Goal: Task Accomplishment & Management: Manage account settings

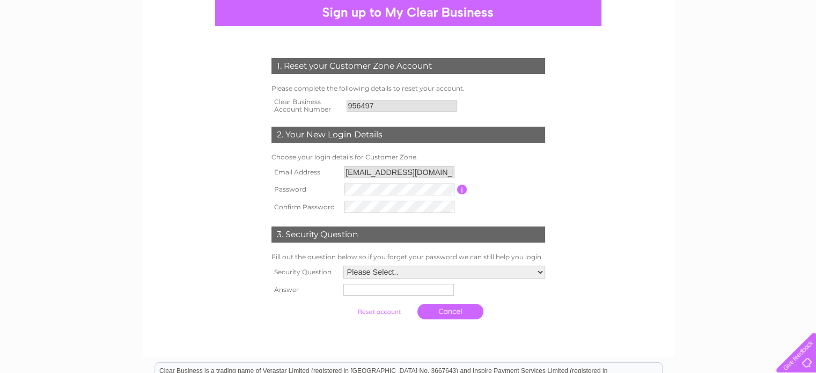
scroll to position [161, 0]
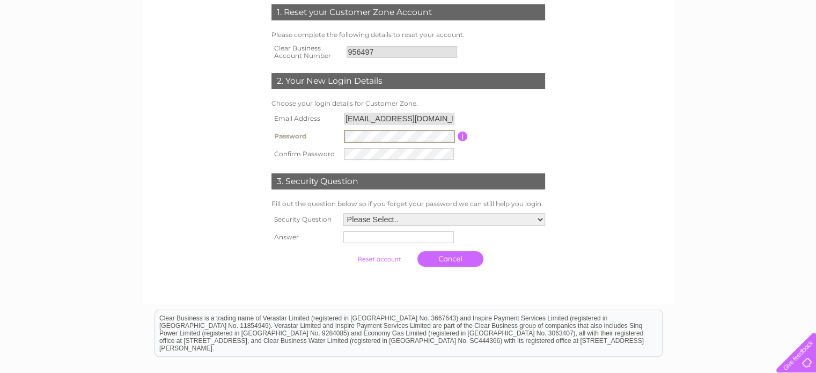
click at [321, 130] on tr "Password Password must be at least 6 characters long" at bounding box center [408, 136] width 279 height 18
click at [429, 223] on select "Please Select.. In what town or city was your first job? In what town or city d…" at bounding box center [444, 219] width 202 height 13
select select "1"
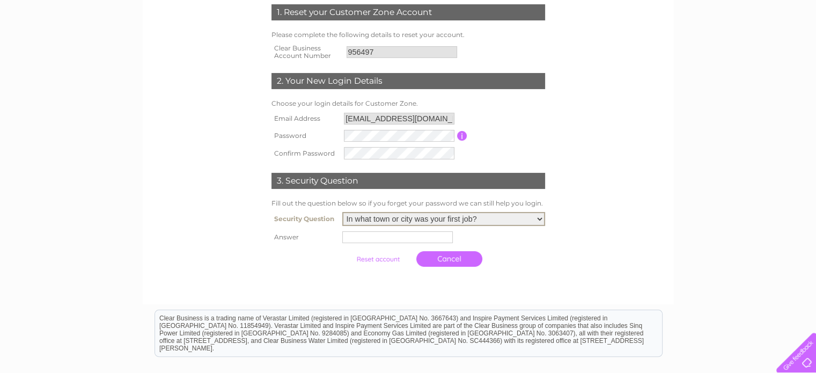
click at [342, 212] on select "Please Select.. In what town or city was your first job? In what town or city d…" at bounding box center [443, 219] width 203 height 14
click at [397, 234] on input "text" at bounding box center [399, 236] width 112 height 13
type input "Redcar"
click at [375, 259] on input "submit" at bounding box center [379, 259] width 66 height 15
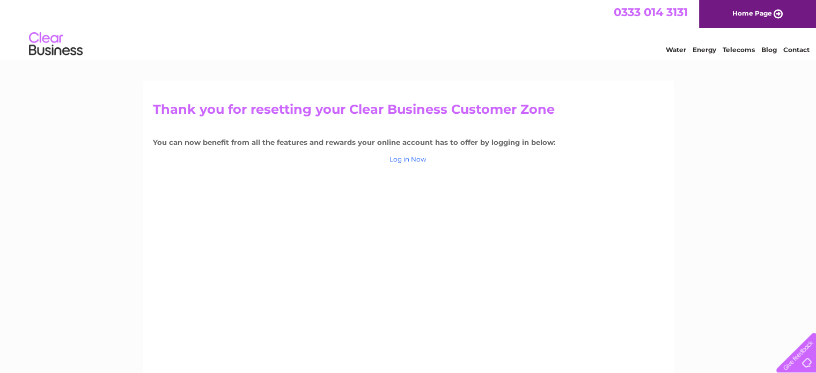
click at [418, 157] on link "Log in Now" at bounding box center [407, 159] width 37 height 8
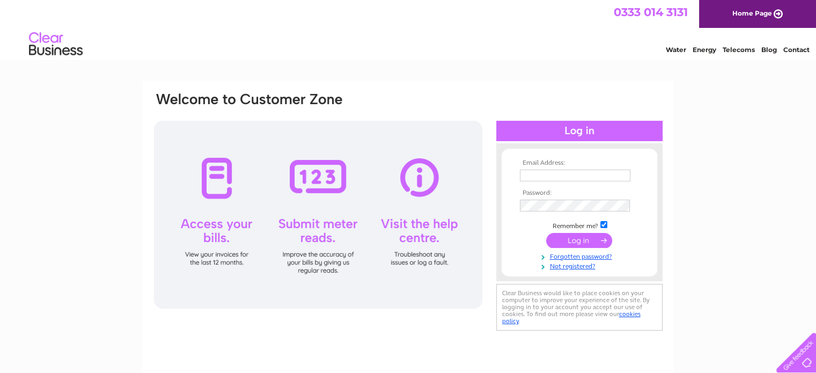
click at [547, 172] on input "text" at bounding box center [575, 176] width 111 height 12
type input "rj002702@gmail.com"
click at [554, 200] on td at bounding box center [579, 206] width 124 height 17
click at [563, 240] on input "submit" at bounding box center [579, 240] width 66 height 15
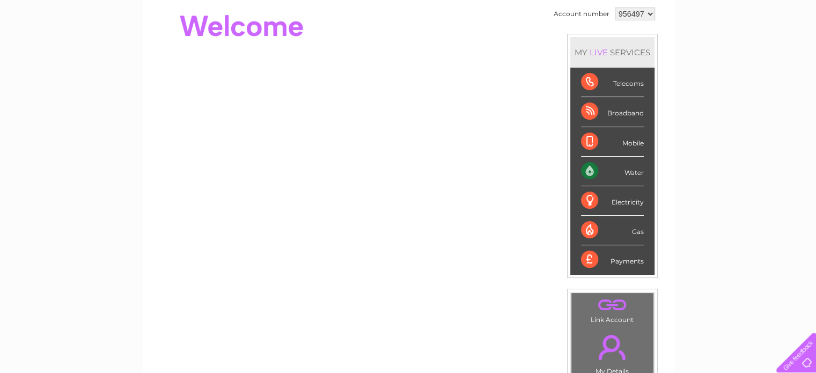
scroll to position [161, 0]
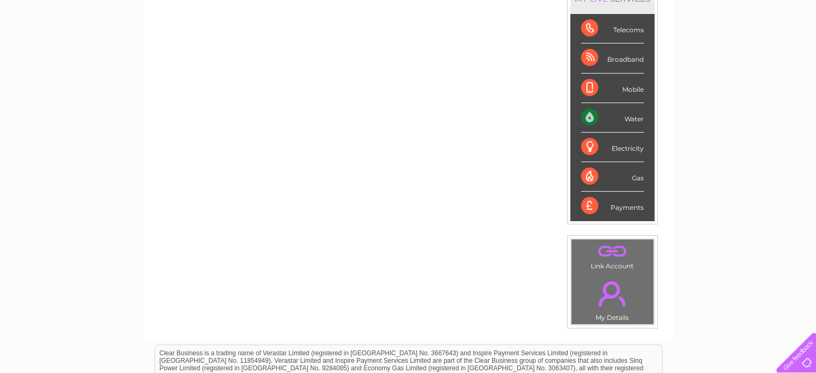
click at [612, 286] on link "." at bounding box center [612, 294] width 77 height 38
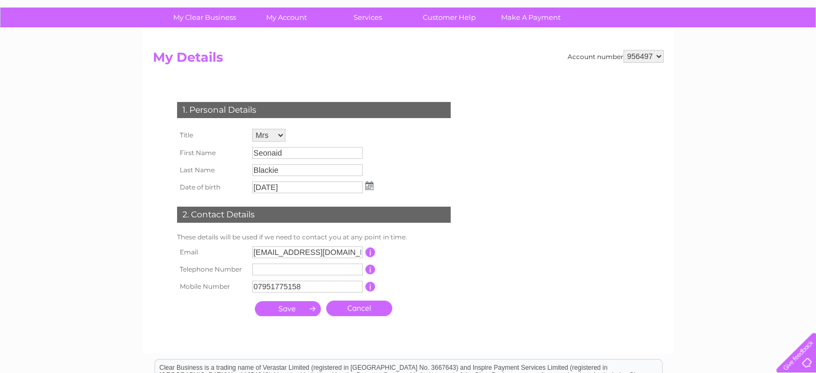
scroll to position [107, 0]
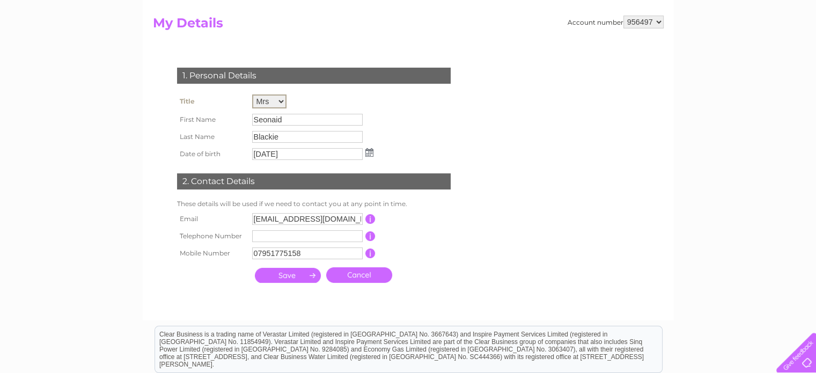
click at [279, 99] on select "Mr Mrs Ms Miss Dr Rev Prof Other" at bounding box center [269, 101] width 34 height 14
select select "Mr"
click at [252, 94] on select "Mr Mrs Ms Miss Dr Rev Prof Other" at bounding box center [269, 101] width 34 height 14
click at [286, 120] on input "Seonaid" at bounding box center [308, 119] width 112 height 13
drag, startPoint x: 293, startPoint y: 117, endPoint x: 236, endPoint y: 116, distance: 57.4
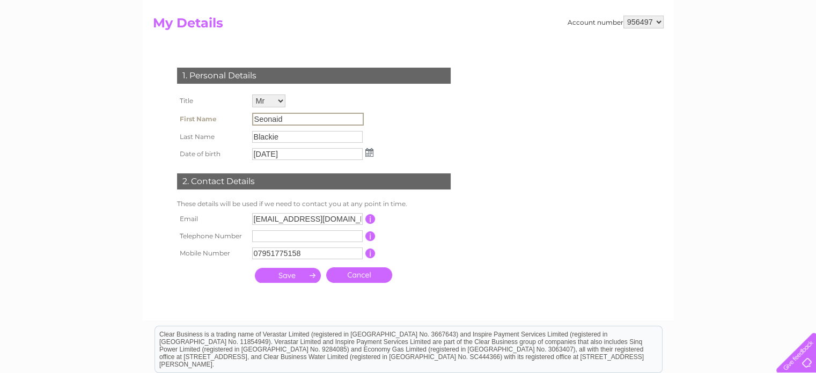
click at [236, 116] on tr "First Name Seonaid" at bounding box center [275, 119] width 202 height 18
click at [301, 121] on input "Seonaid" at bounding box center [308, 119] width 112 height 13
click at [305, 119] on input "Seonaid" at bounding box center [308, 119] width 112 height 13
click at [307, 119] on input "Seonaid" at bounding box center [308, 119] width 112 height 13
drag, startPoint x: 295, startPoint y: 115, endPoint x: 224, endPoint y: 111, distance: 71.5
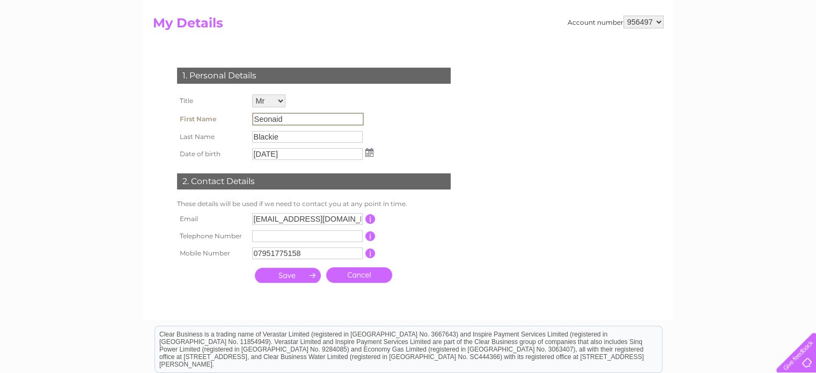
click at [224, 111] on tr "First Name Seonaid" at bounding box center [275, 119] width 202 height 18
click at [305, 139] on input "Blackie" at bounding box center [307, 137] width 111 height 12
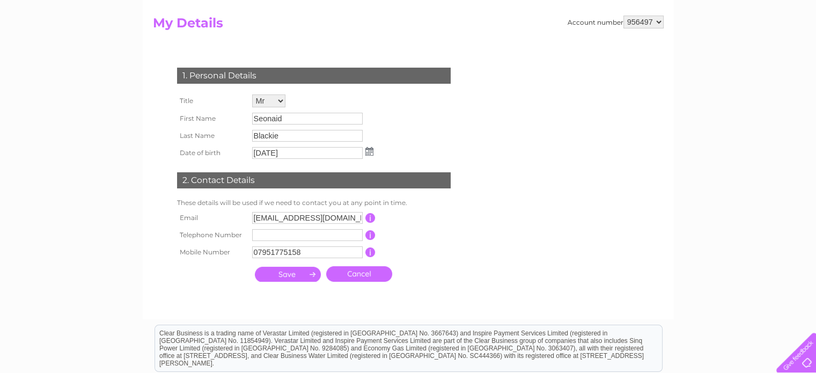
click at [357, 275] on link "Cancel" at bounding box center [359, 274] width 66 height 16
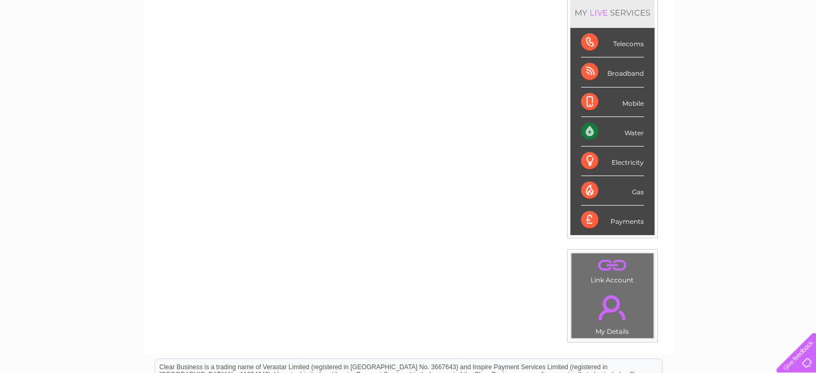
scroll to position [107, 0]
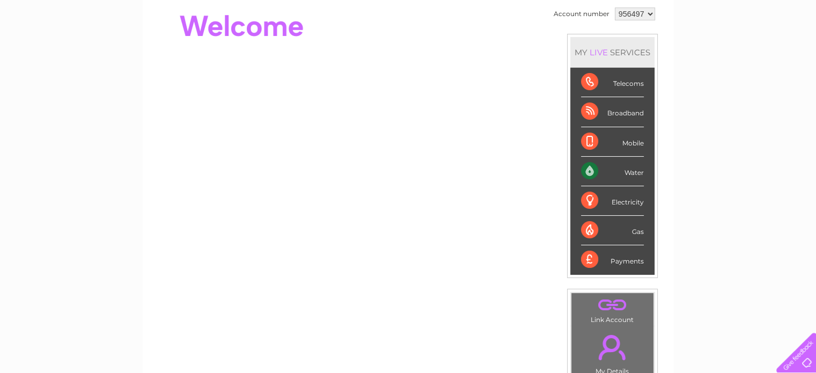
click at [613, 303] on link "." at bounding box center [612, 305] width 77 height 19
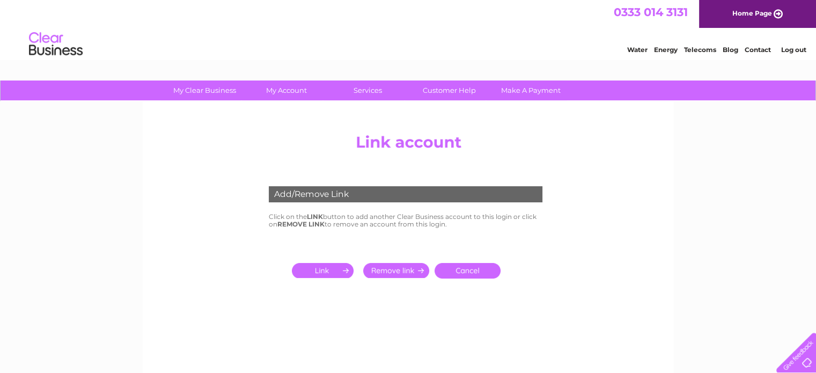
click at [321, 269] on input "submit" at bounding box center [325, 270] width 66 height 15
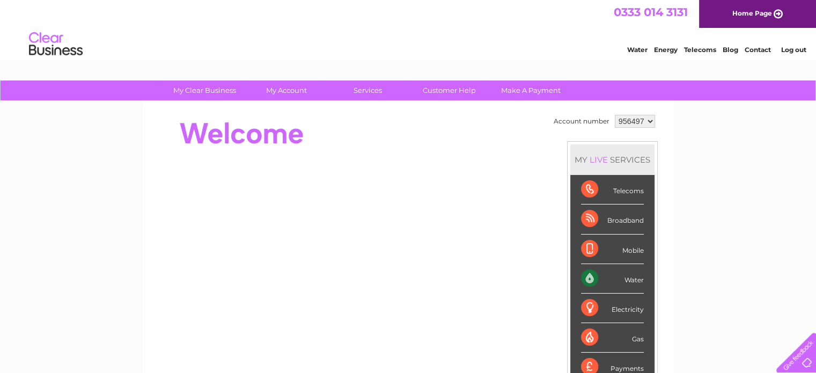
click at [637, 49] on link "Water" at bounding box center [637, 50] width 20 height 8
